Goal: Task Accomplishment & Management: Complete application form

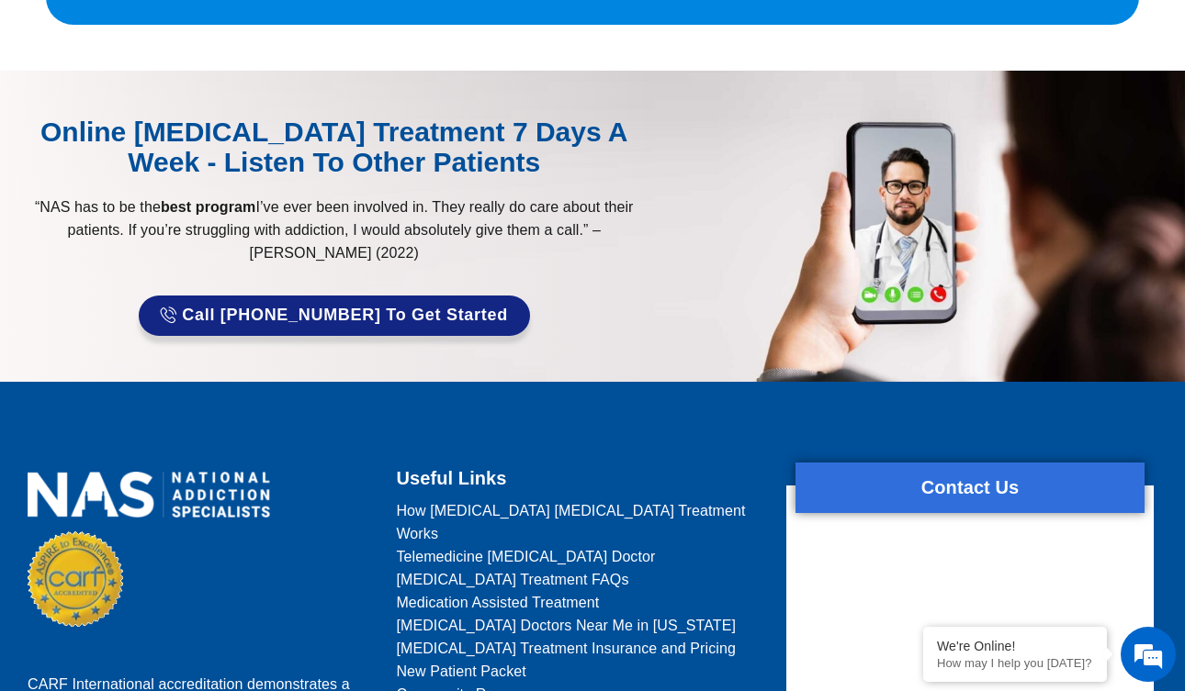
scroll to position [6025, 0]
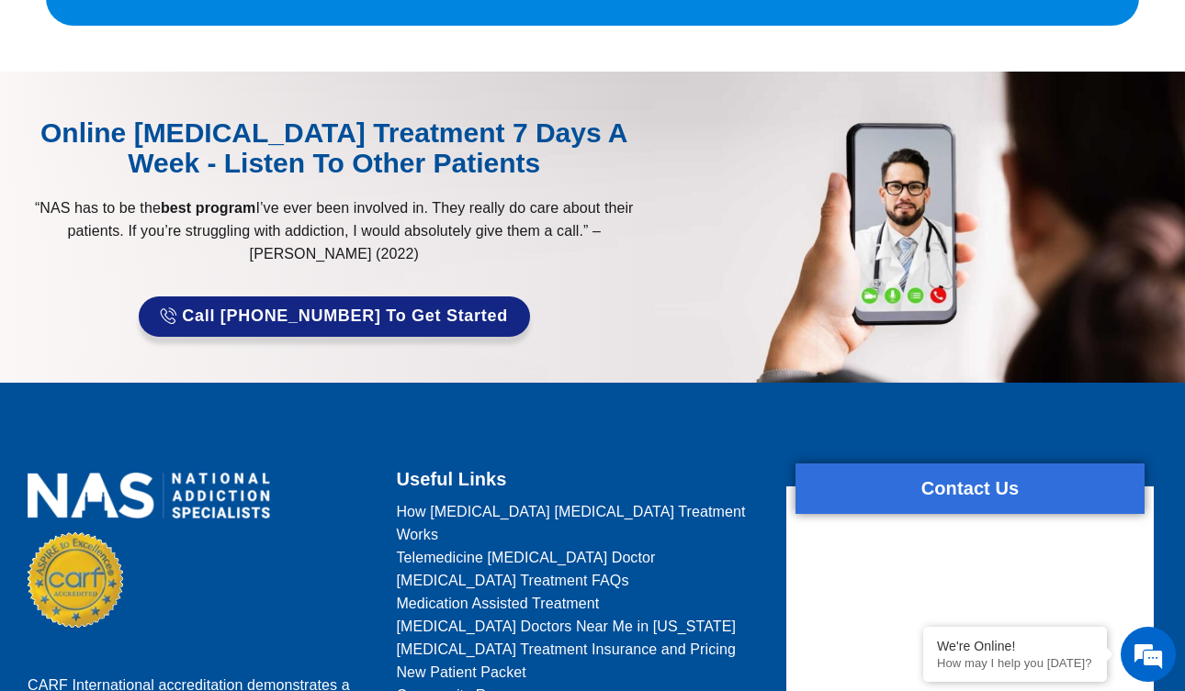
click at [462, 500] on span "How [MEDICAL_DATA] [MEDICAL_DATA] Treatment Works" at bounding box center [579, 523] width 367 height 46
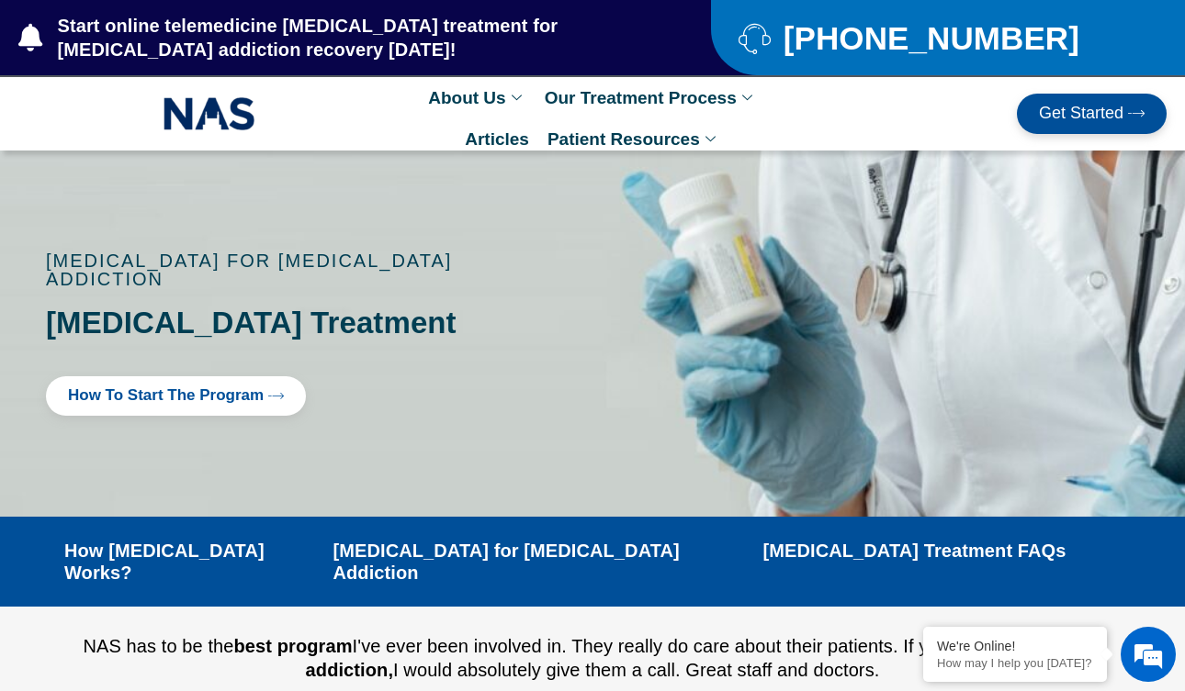
click at [113, 388] on span "How to Start the program" at bounding box center [166, 396] width 196 height 17
